Goal: Register for event/course

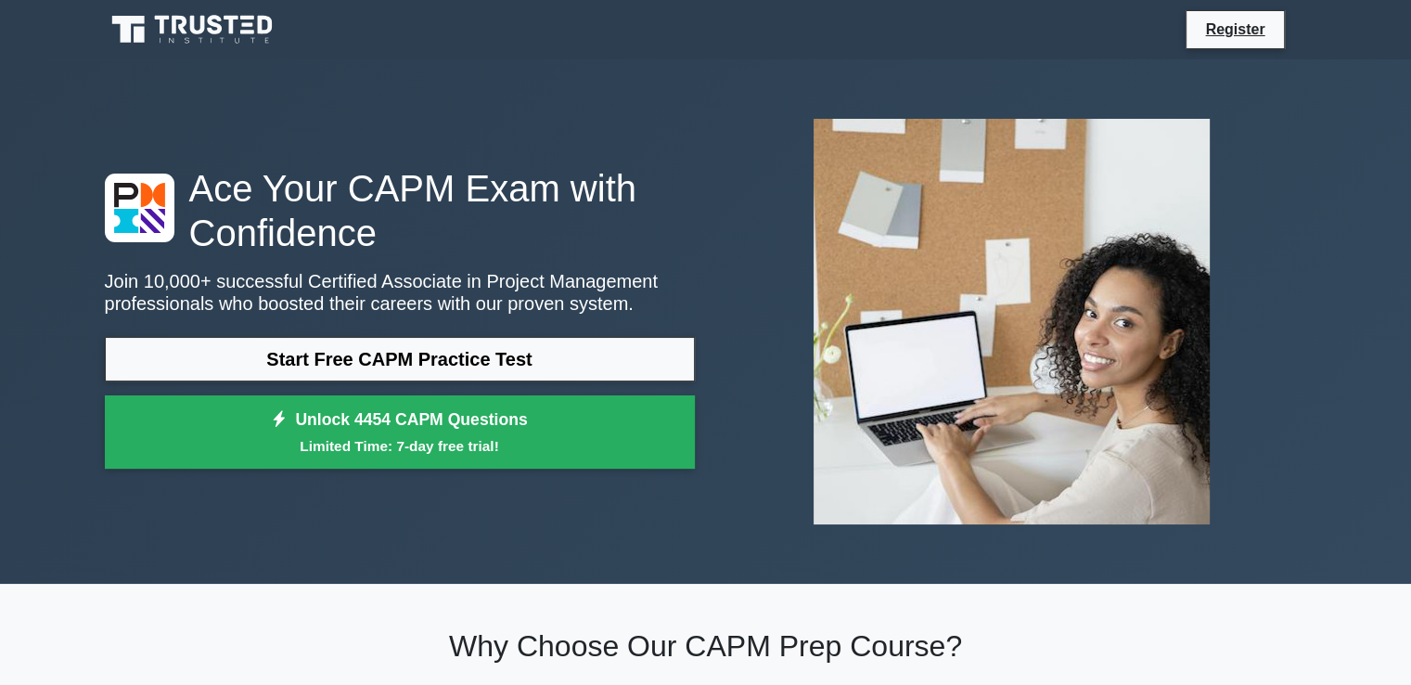
click at [538, 376] on link "Start Free CAPM Practice Test" at bounding box center [400, 359] width 590 height 45
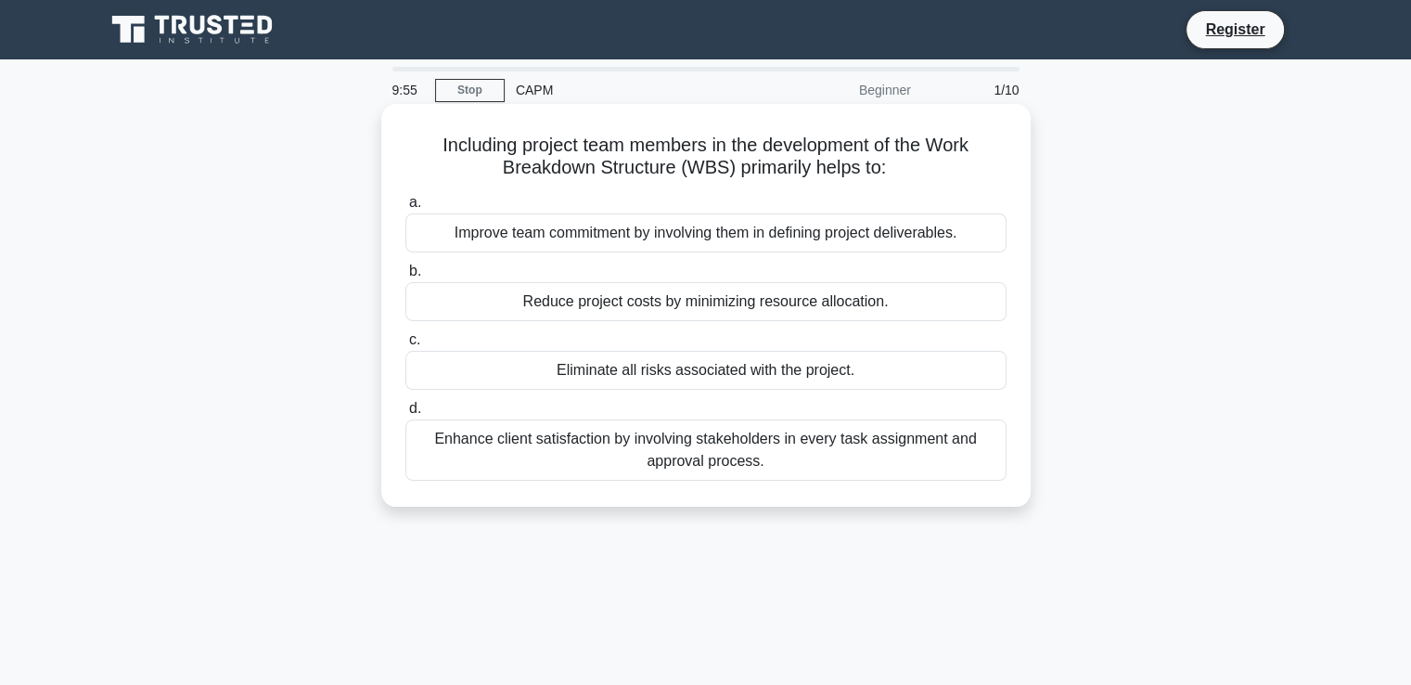
click at [559, 313] on div "Reduce project costs by minimizing resource allocation." at bounding box center [705, 301] width 601 height 39
click at [405, 277] on input "b. Reduce project costs by minimizing resource allocation." at bounding box center [405, 271] width 0 height 12
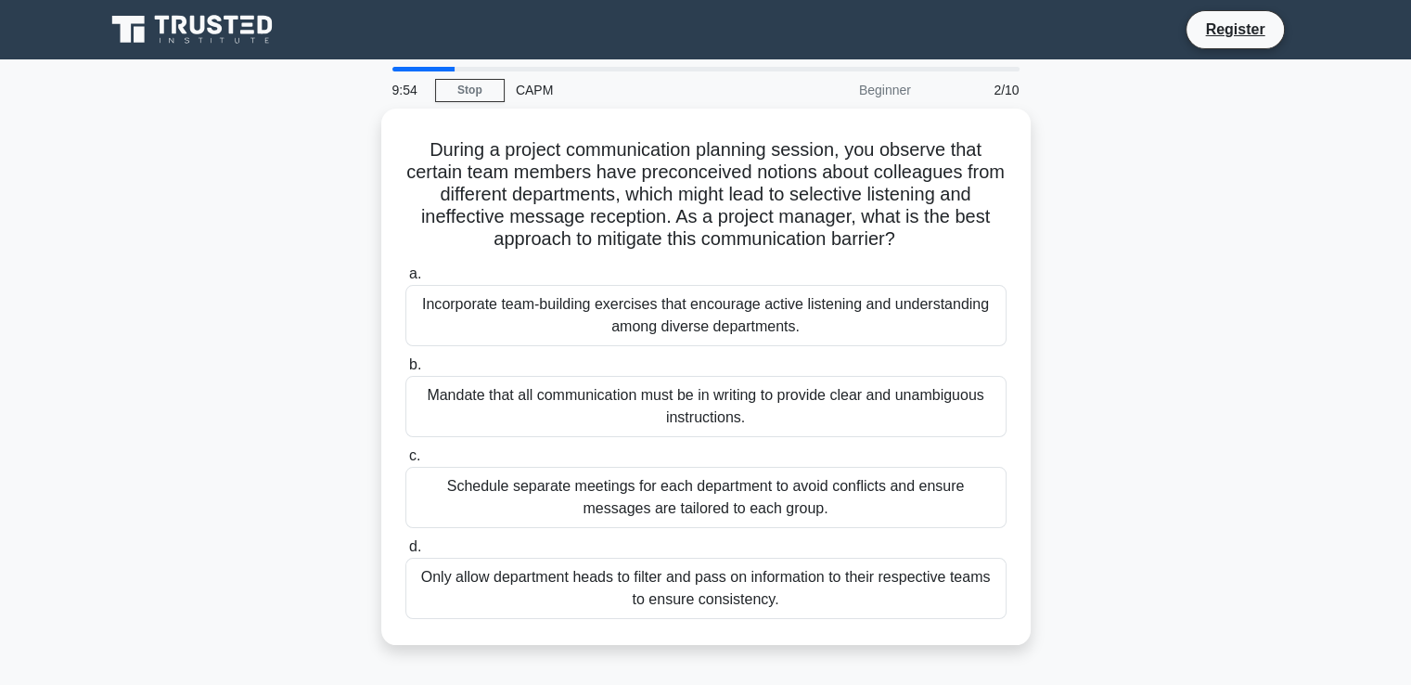
click at [559, 313] on div "Incorporate team-building exercises that encourage active listening and underst…" at bounding box center [705, 315] width 601 height 61
click at [405, 280] on input "a. Incorporate team-building exercises that encourage active listening and unde…" at bounding box center [405, 274] width 0 height 12
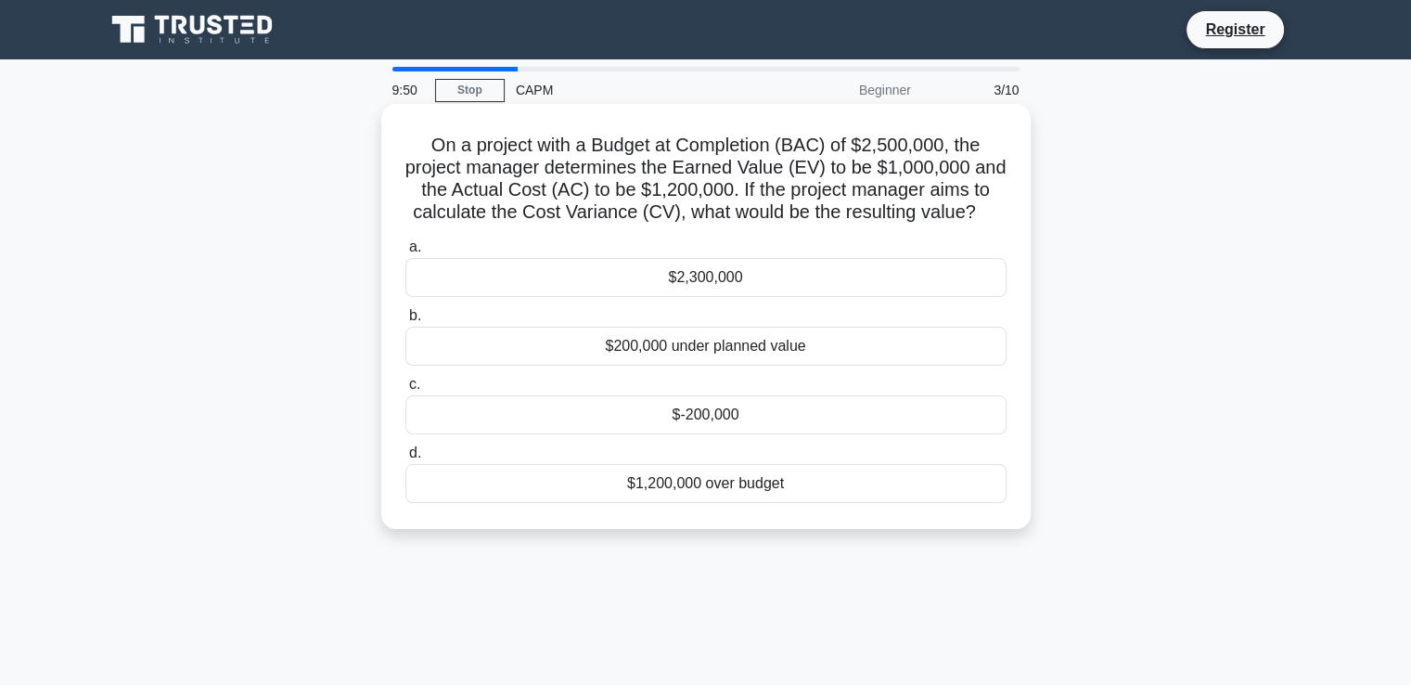
click at [558, 261] on div "$2,300,000" at bounding box center [705, 277] width 601 height 39
click at [405, 253] on input "a. $2,300,000" at bounding box center [405, 247] width 0 height 12
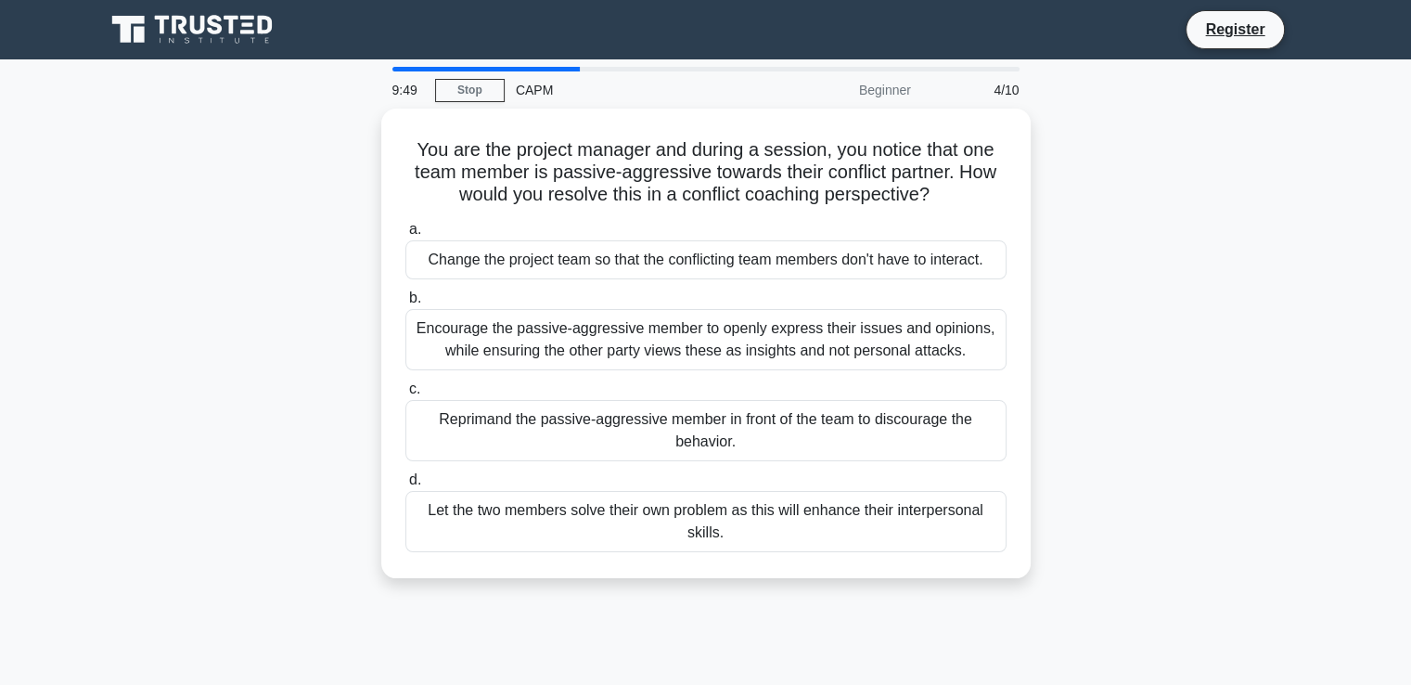
click at [558, 261] on div "Change the project team so that the conflicting team members don't have to inte…" at bounding box center [705, 259] width 601 height 39
click at [405, 236] on input "a. Change the project team so that the conflicting team members don't have to i…" at bounding box center [405, 230] width 0 height 12
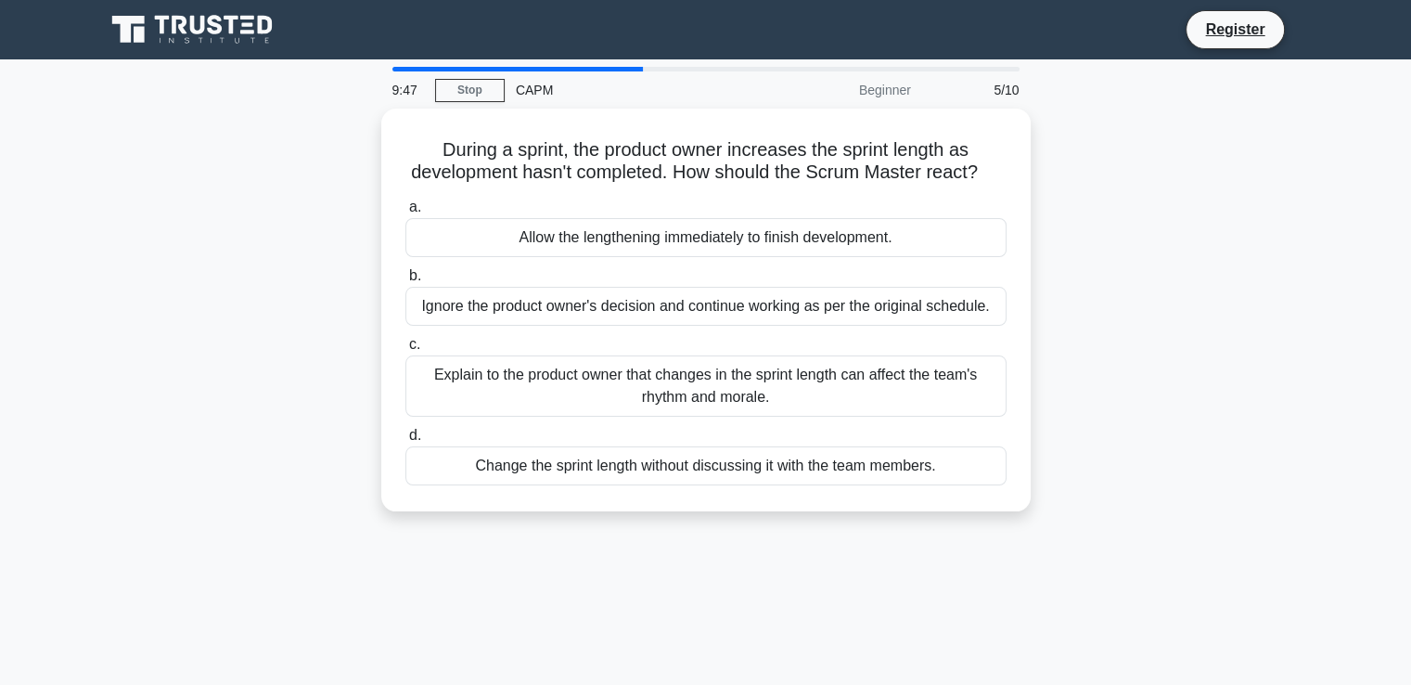
click at [558, 257] on div "Allow the lengthening immediately to finish development." at bounding box center [705, 237] width 601 height 39
click at [405, 213] on input "a. Allow the lengthening immediately to finish development." at bounding box center [405, 207] width 0 height 12
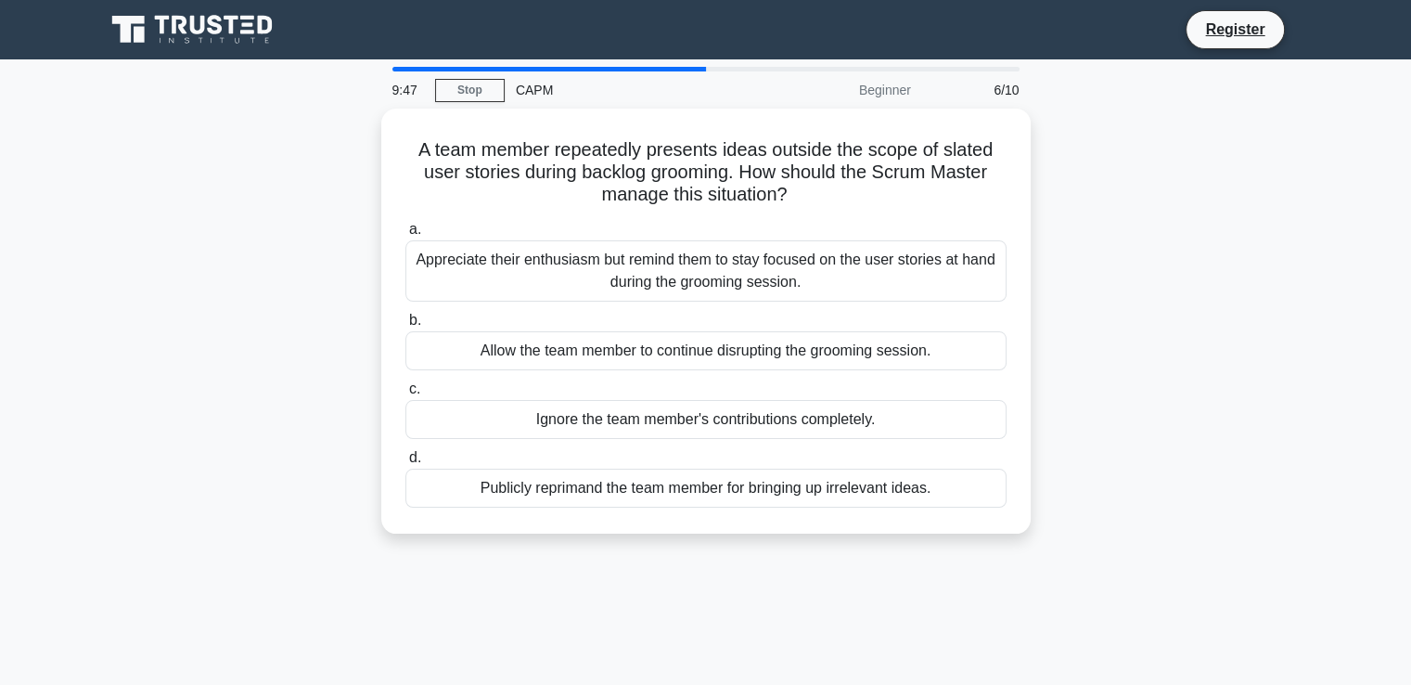
click at [558, 261] on div "Appreciate their enthusiasm but remind them to stay focused on the user stories…" at bounding box center [705, 270] width 601 height 61
click at [405, 236] on input "a. Appreciate their enthusiasm but remind them to stay focused on the user stor…" at bounding box center [405, 230] width 0 height 12
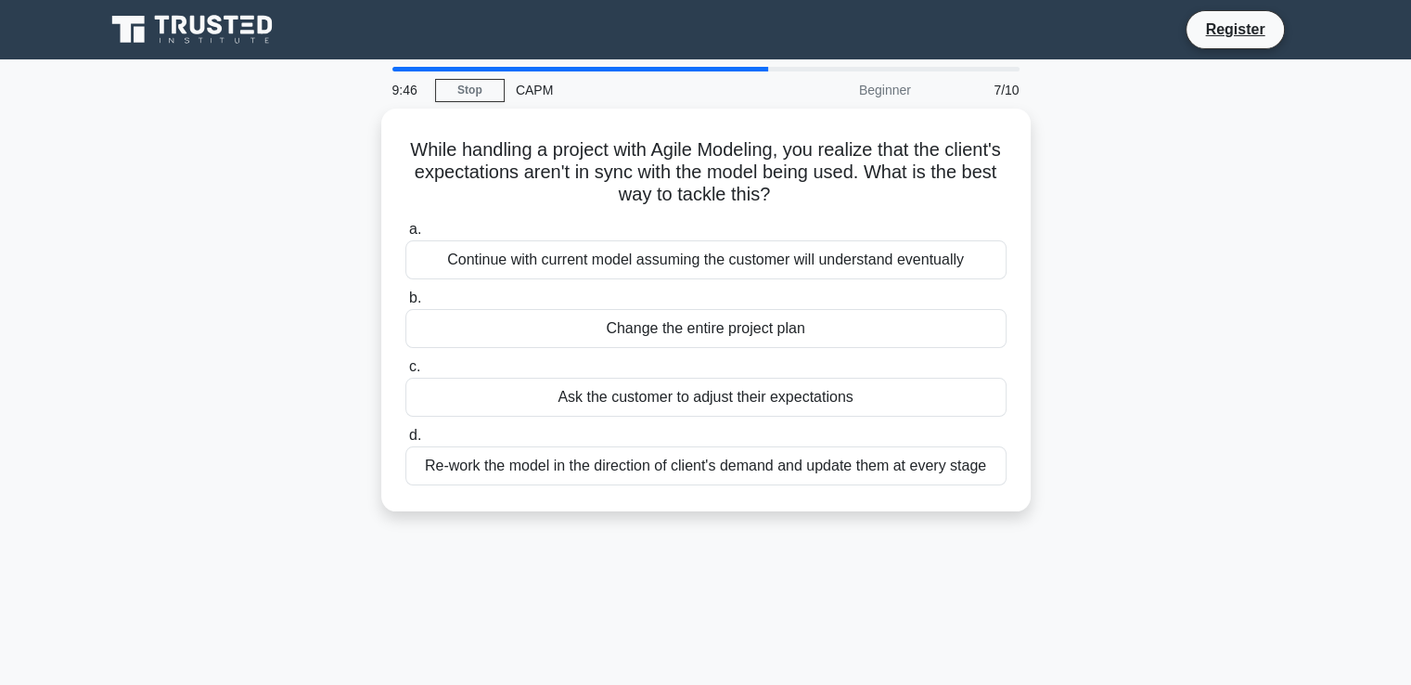
click at [558, 261] on div "Continue with current model assuming the customer will understand eventually" at bounding box center [705, 259] width 601 height 39
click at [405, 236] on input "a. Continue with current model assuming the customer will understand eventually" at bounding box center [405, 230] width 0 height 12
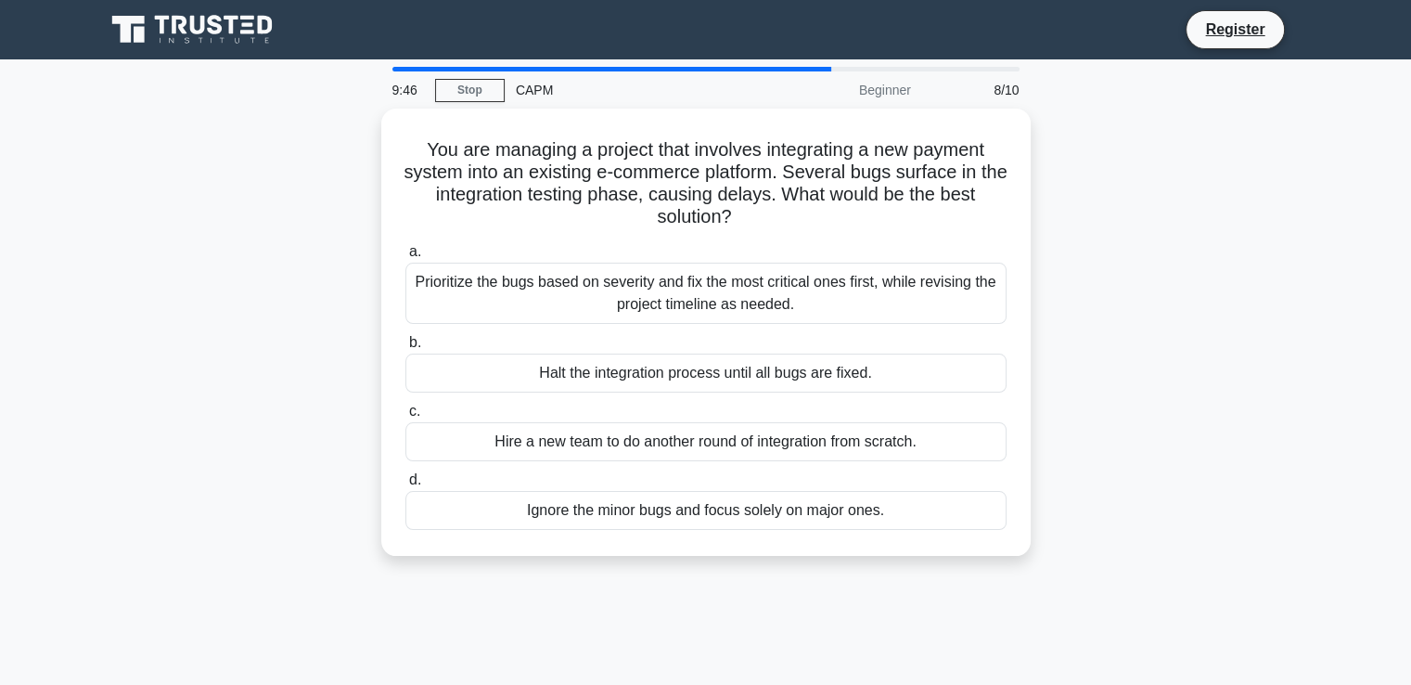
click at [558, 263] on div "Prioritize the bugs based on severity and fix the most critical ones first, whi…" at bounding box center [705, 293] width 601 height 61
click at [405, 258] on input "a. Prioritize the bugs based on severity and fix the most critical ones first, …" at bounding box center [405, 252] width 0 height 12
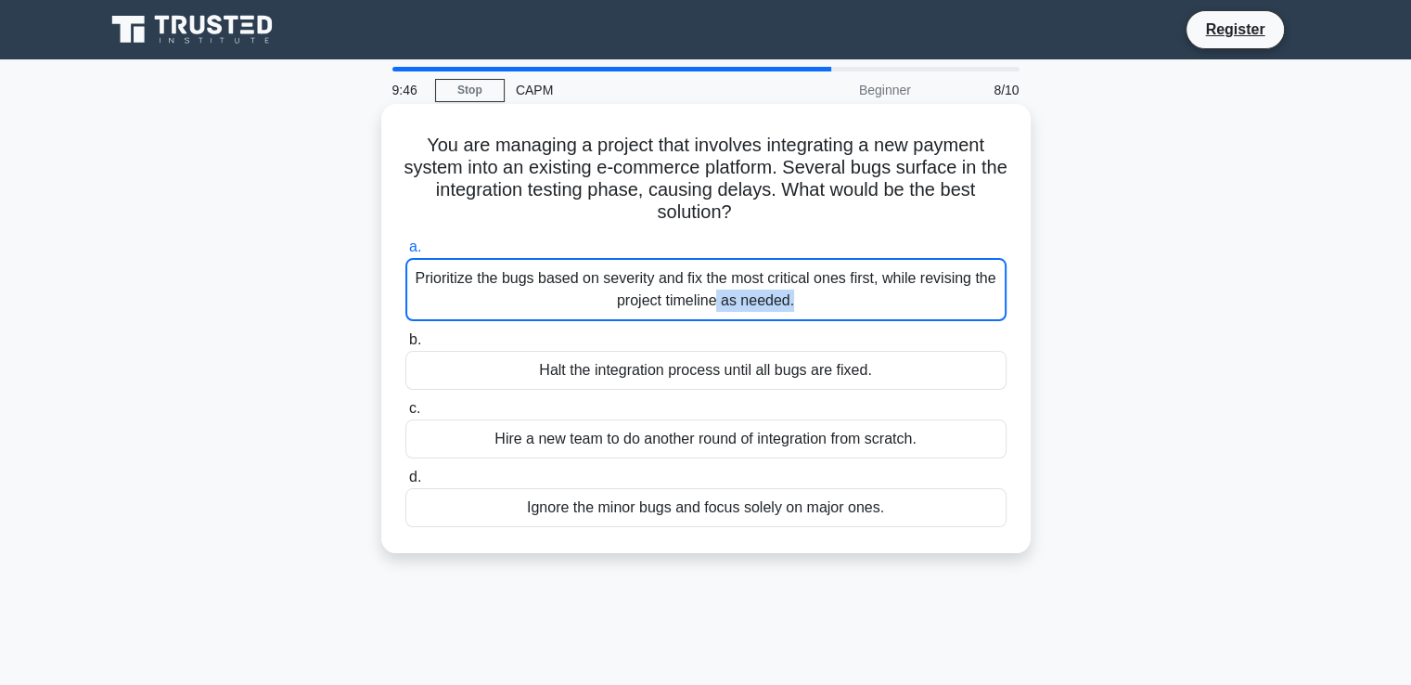
click at [558, 261] on div "Prioritize the bugs based on severity and fix the most critical ones first, whi…" at bounding box center [705, 289] width 601 height 63
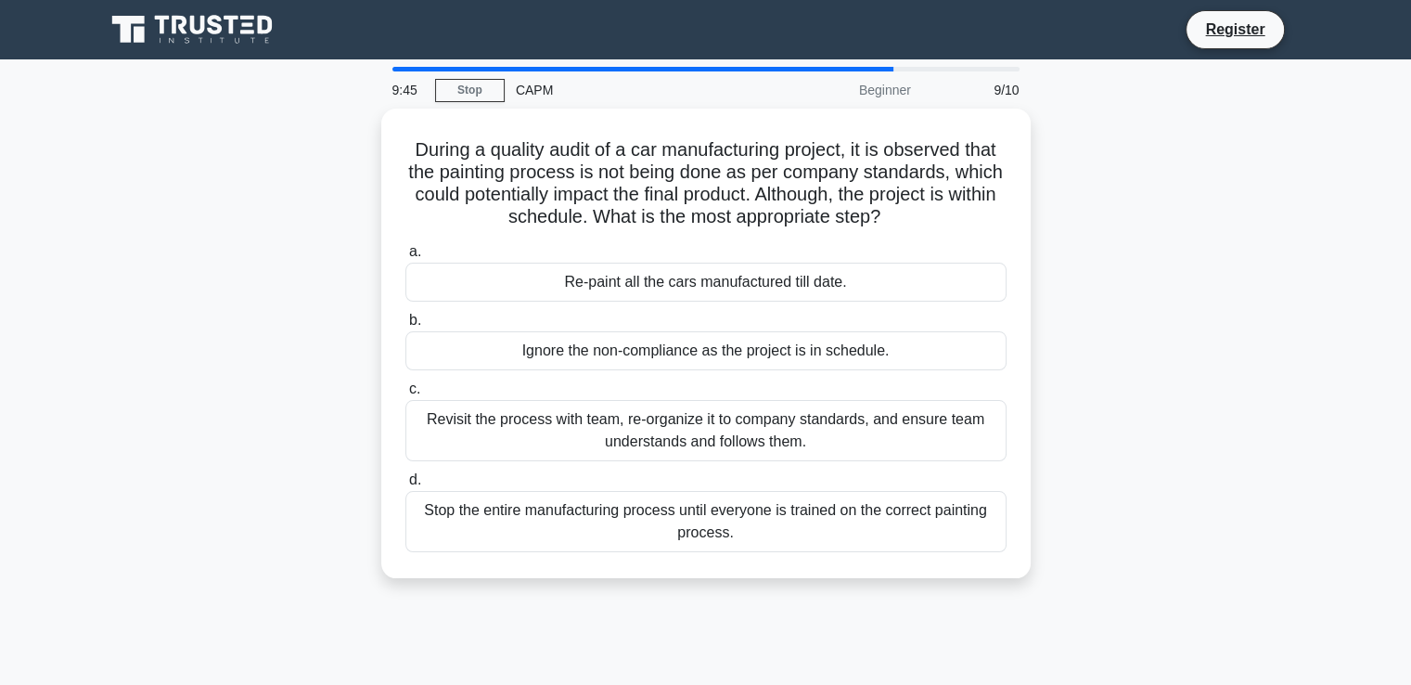
click at [558, 261] on label "a. Re-paint all the cars manufactured till date." at bounding box center [705, 270] width 601 height 61
click at [405, 258] on input "a. Re-paint all the cars manufactured till date." at bounding box center [405, 252] width 0 height 12
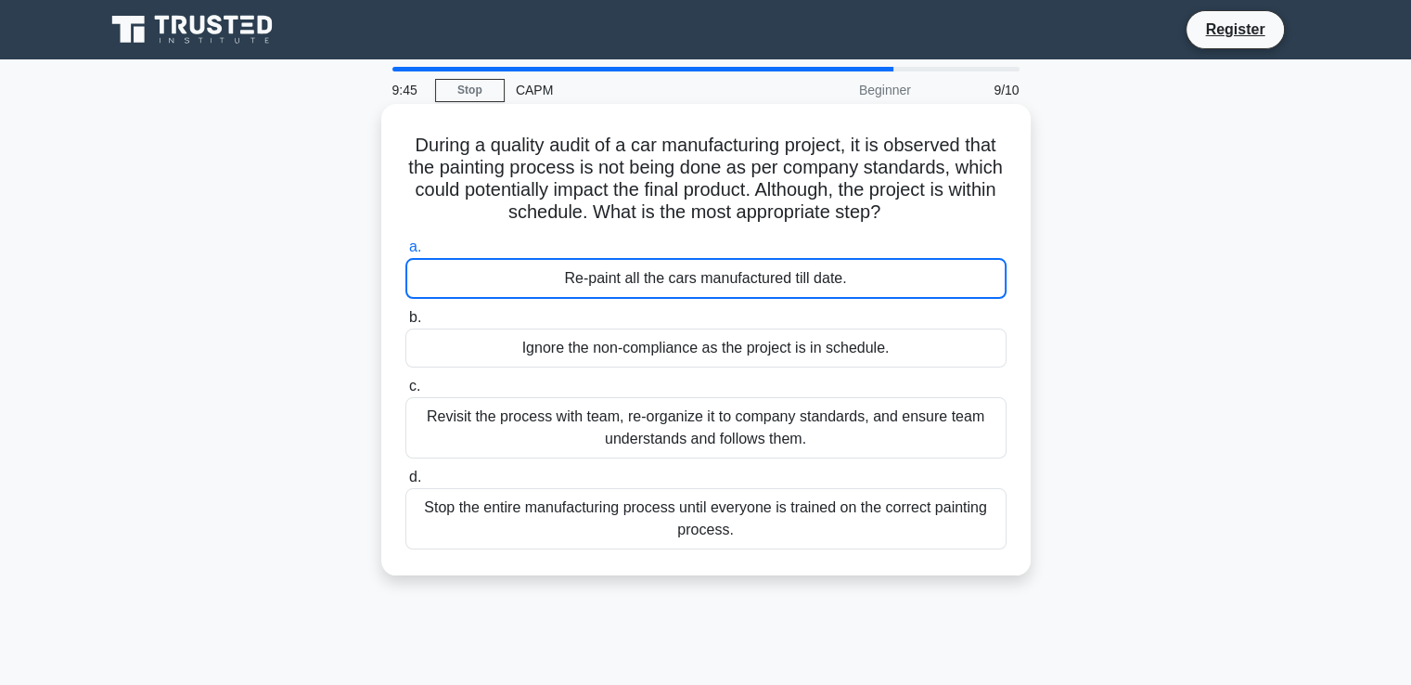
click at [558, 261] on div "Re-paint all the cars manufactured till date." at bounding box center [705, 278] width 601 height 41
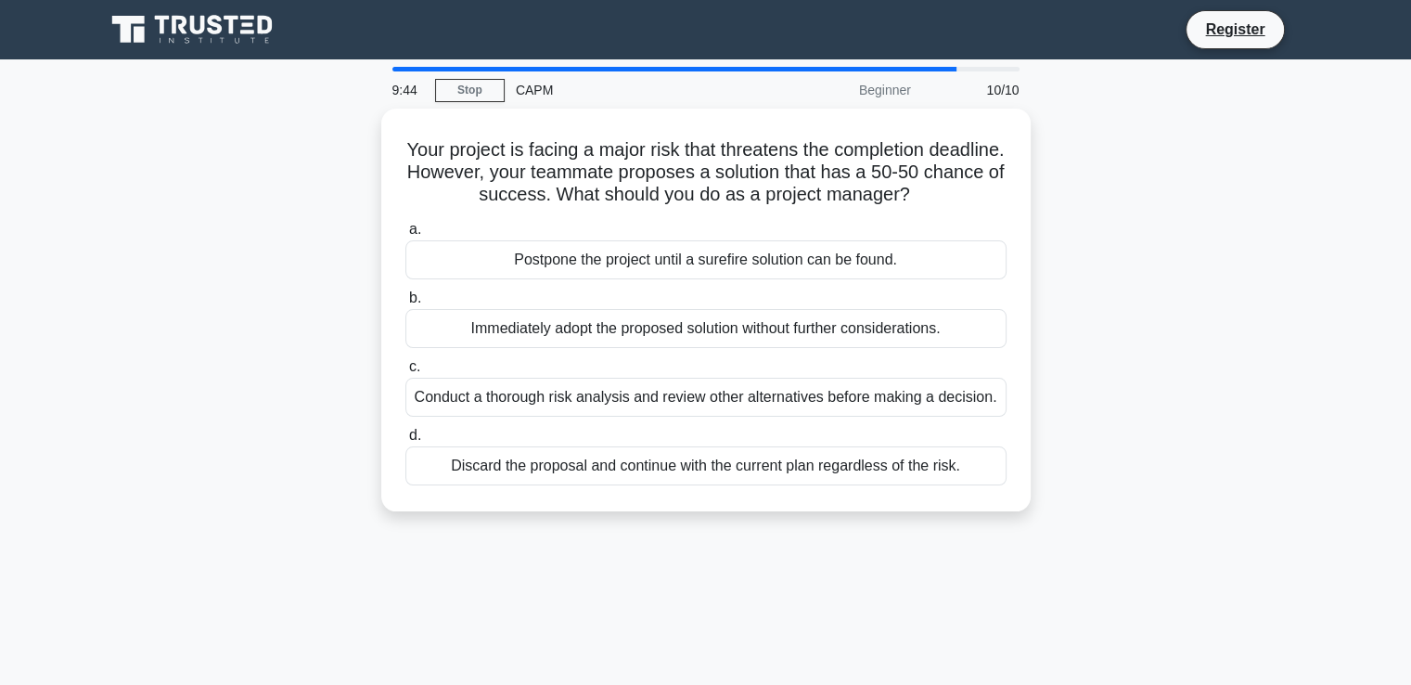
click at [558, 261] on div "Postpone the project until a surefire solution can be found." at bounding box center [705, 259] width 601 height 39
click at [405, 236] on input "a. Postpone the project until a surefire solution can be found." at bounding box center [405, 230] width 0 height 12
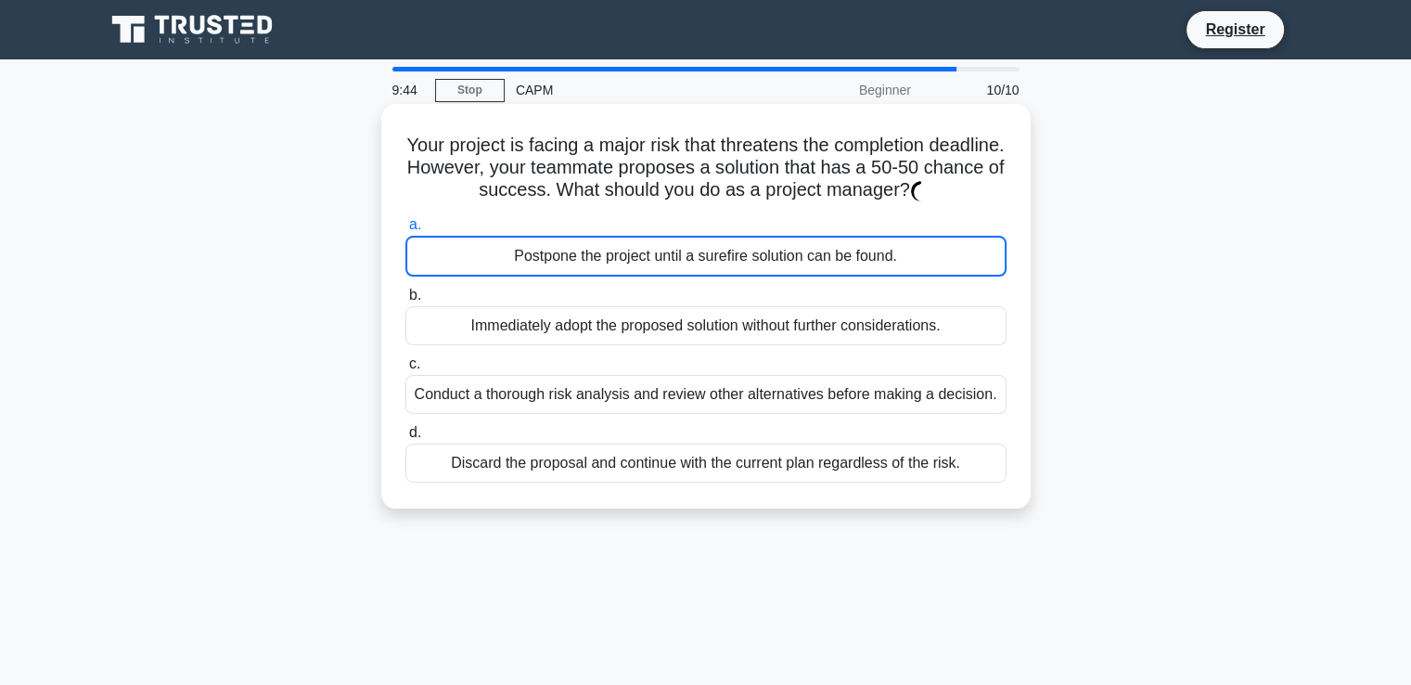
click at [558, 261] on div "Postpone the project until a surefire solution can be found." at bounding box center [705, 256] width 601 height 41
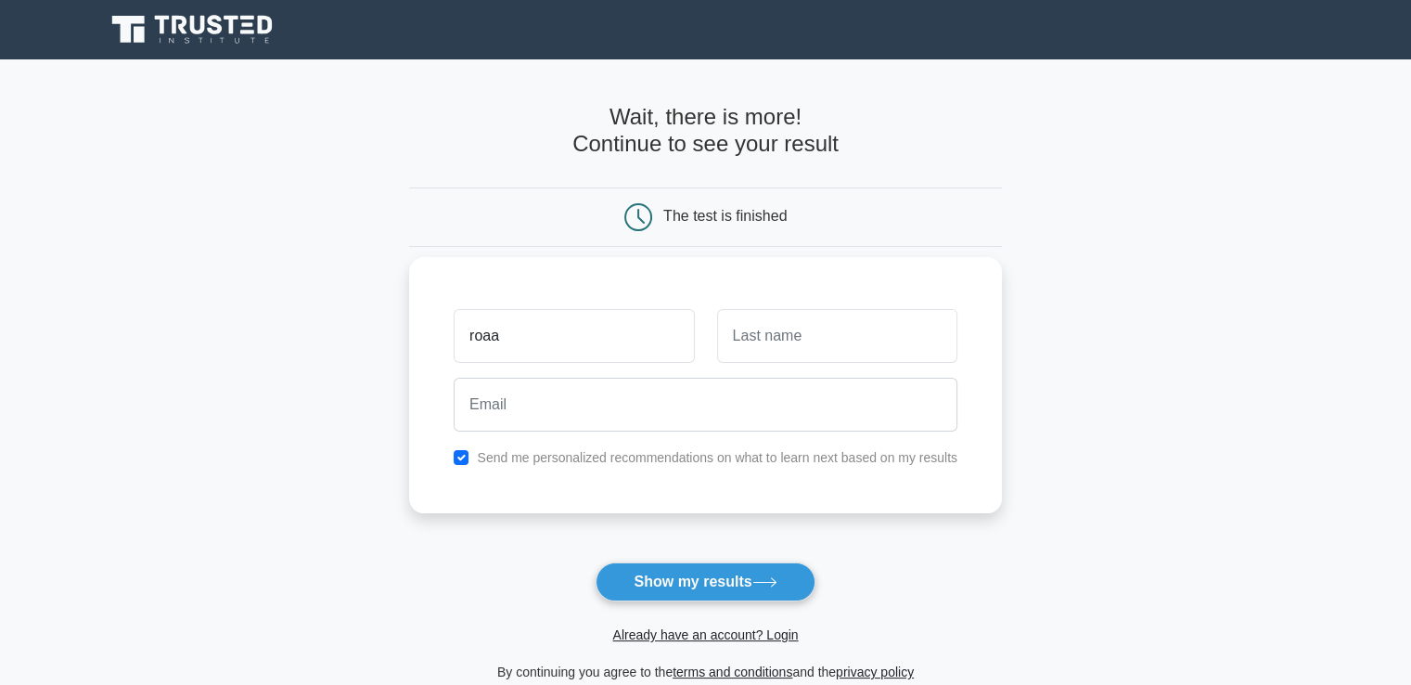
type input "roaa"
click at [727, 324] on input "text" at bounding box center [837, 336] width 240 height 54
type input "sherif"
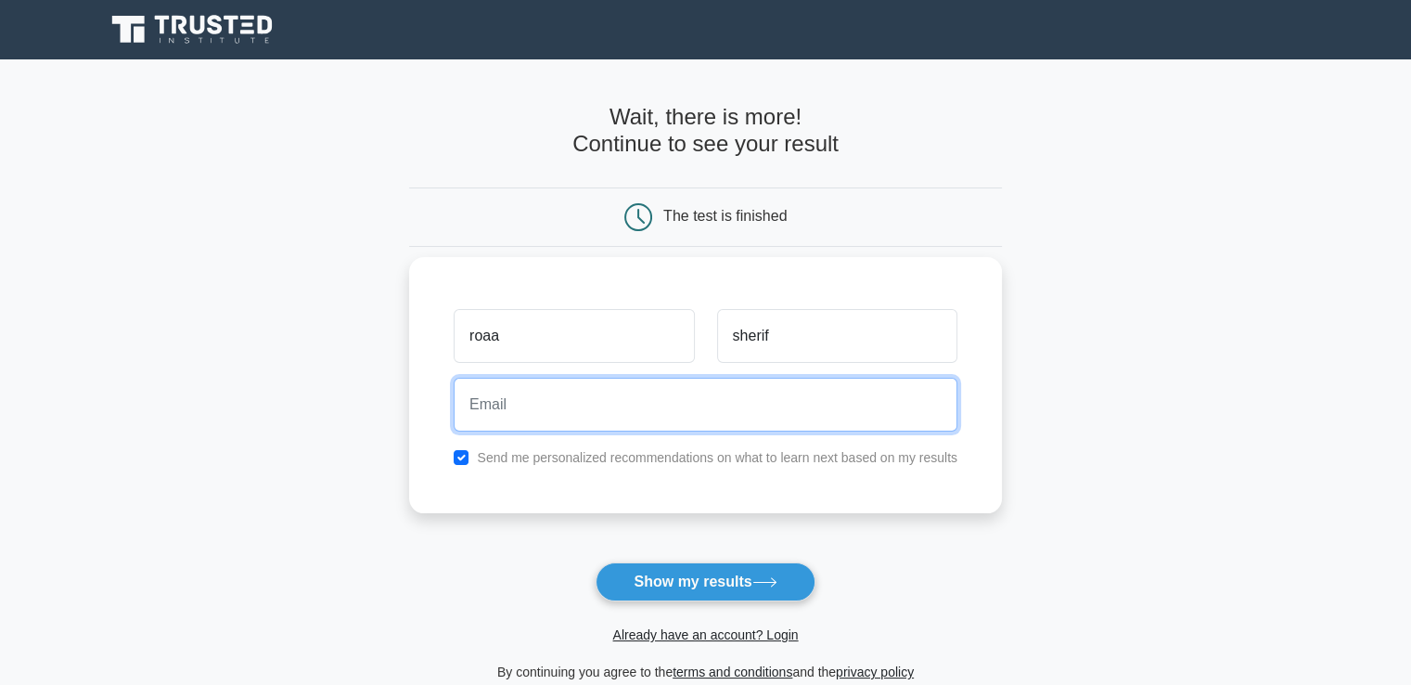
click at [694, 392] on input "email" at bounding box center [706, 405] width 504 height 54
drag, startPoint x: 694, startPoint y: 392, endPoint x: 675, endPoint y: 463, distance: 72.9
click at [675, 463] on div "roaa sherif Send me personalized recommendations on what to learn next based on…" at bounding box center [705, 385] width 593 height 256
type input "roaasherif1.13@gmail.com"
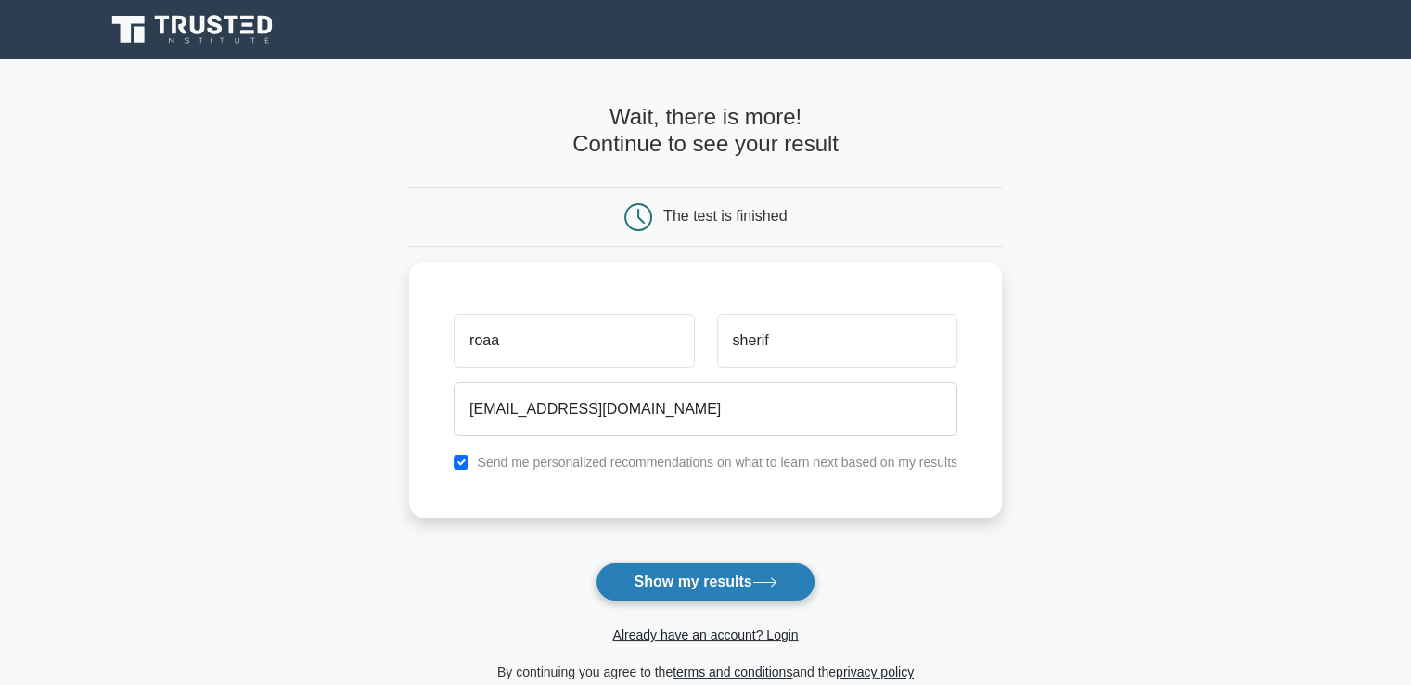
click at [697, 585] on button "Show my results" at bounding box center [705, 581] width 219 height 39
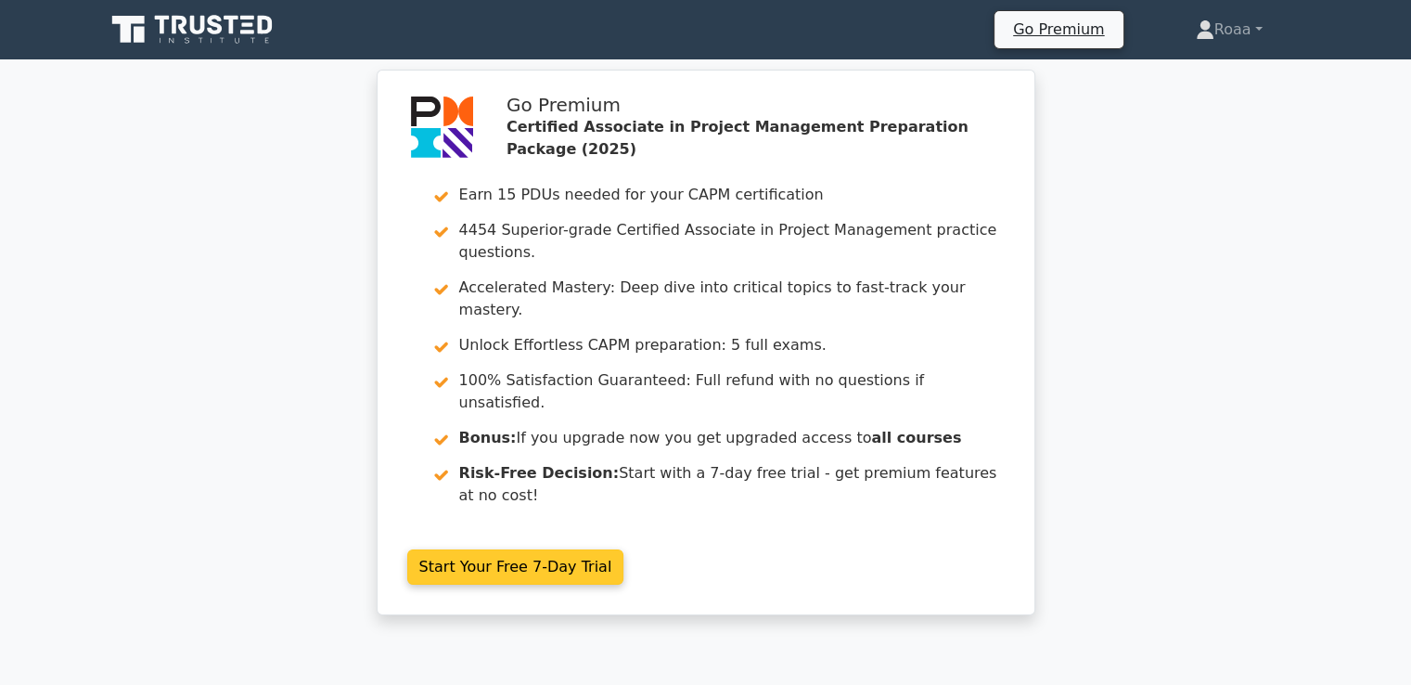
click at [434, 549] on link "Start Your Free 7-Day Trial" at bounding box center [515, 566] width 217 height 35
